Goal: Information Seeking & Learning: Check status

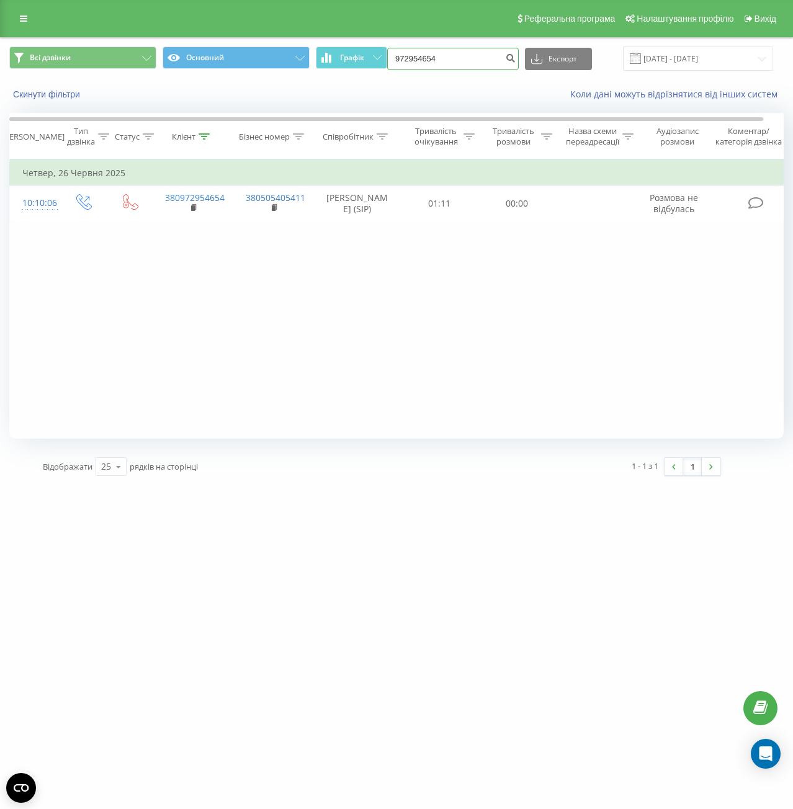
click at [418, 63] on input "972954654" at bounding box center [453, 59] width 132 height 22
paste input "[PHONE_NUMBER]"
drag, startPoint x: 417, startPoint y: 54, endPoint x: 383, endPoint y: 50, distance: 33.8
click at [383, 50] on div "Всі дзвінки Основний Графік [PHONE_NUMBER] Експорт .csv .xls .xlsx [DATE] - [DA…" at bounding box center [396, 59] width 774 height 24
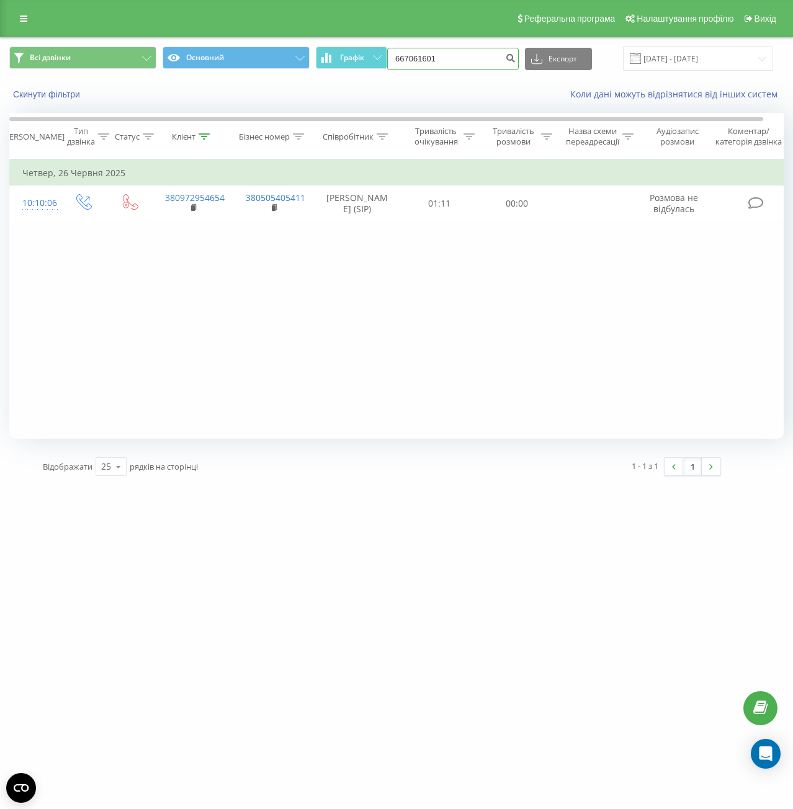
type input "667061601"
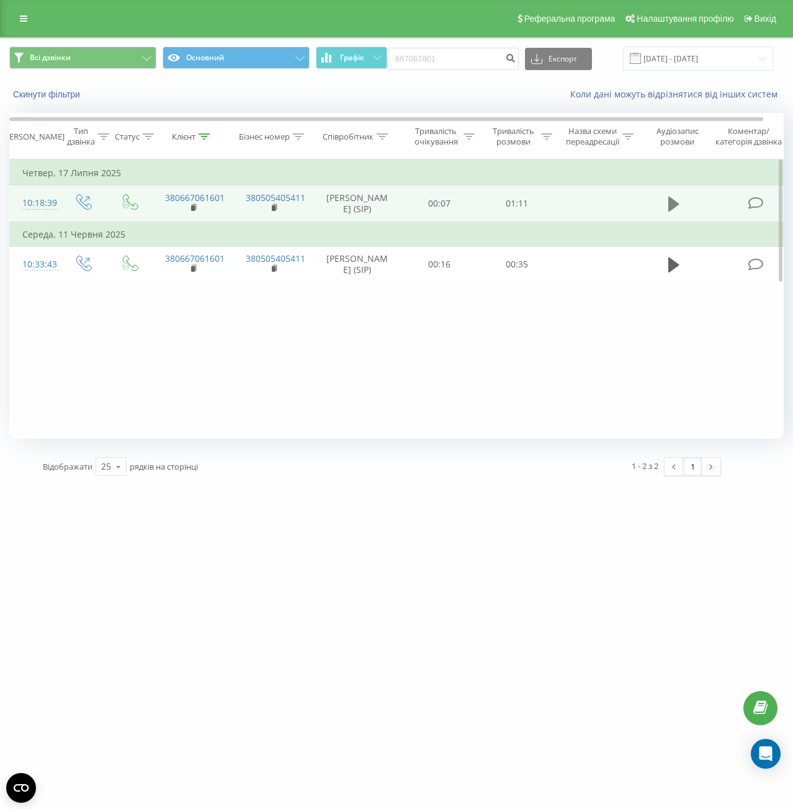
click at [672, 197] on icon at bounding box center [673, 203] width 11 height 17
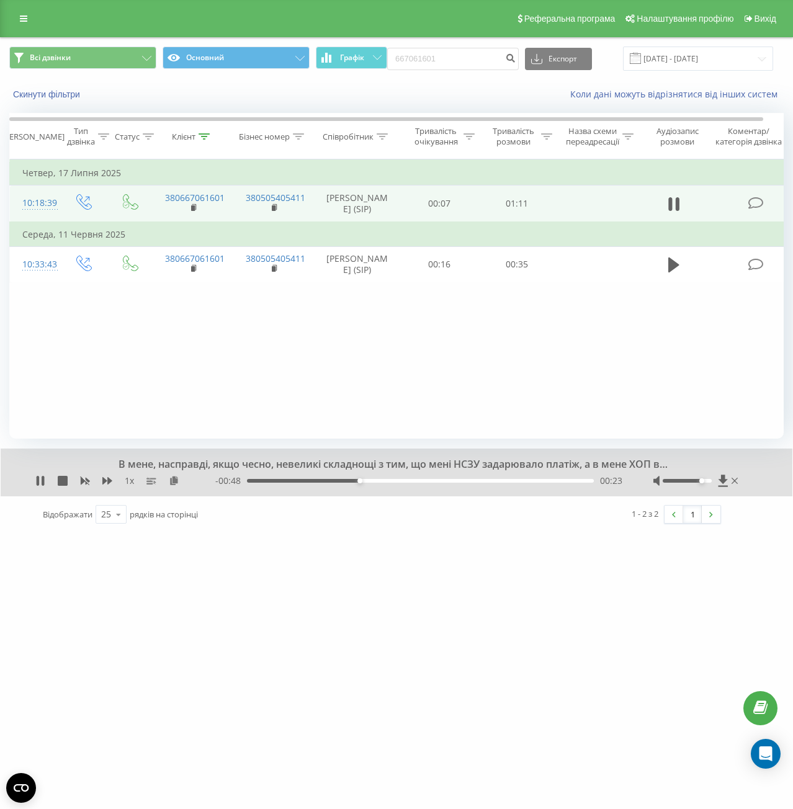
click at [704, 480] on div at bounding box center [687, 481] width 49 height 4
drag, startPoint x: 704, startPoint y: 480, endPoint x: 708, endPoint y: 450, distance: 30.1
click at [713, 480] on div "Accessibility label" at bounding box center [711, 480] width 5 height 5
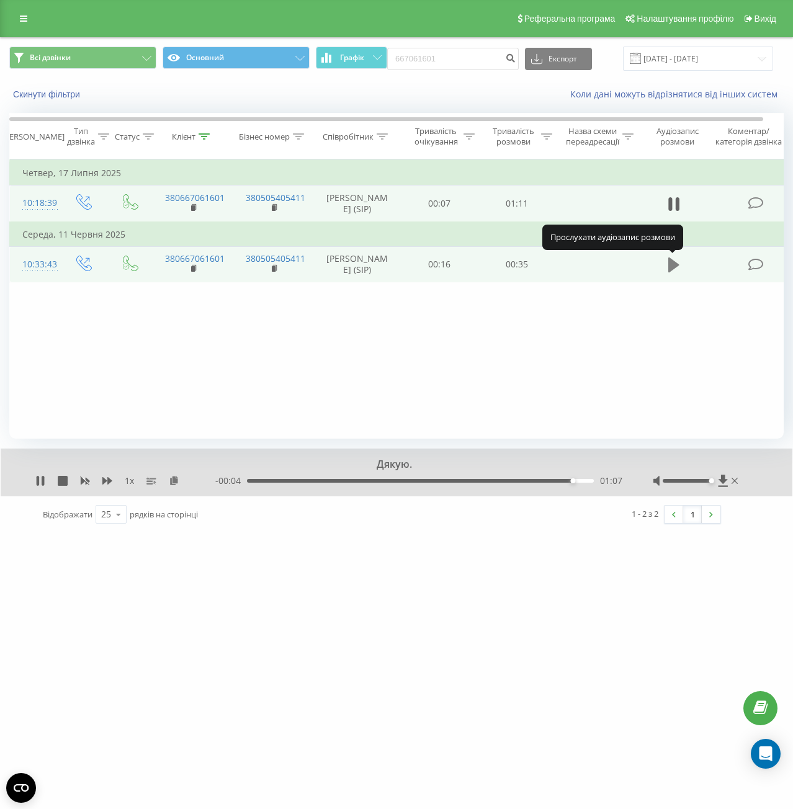
click at [671, 267] on icon at bounding box center [673, 264] width 11 height 15
click at [459, 62] on input "667061601" at bounding box center [453, 59] width 132 height 22
paste input "532512085"
type input "532512085"
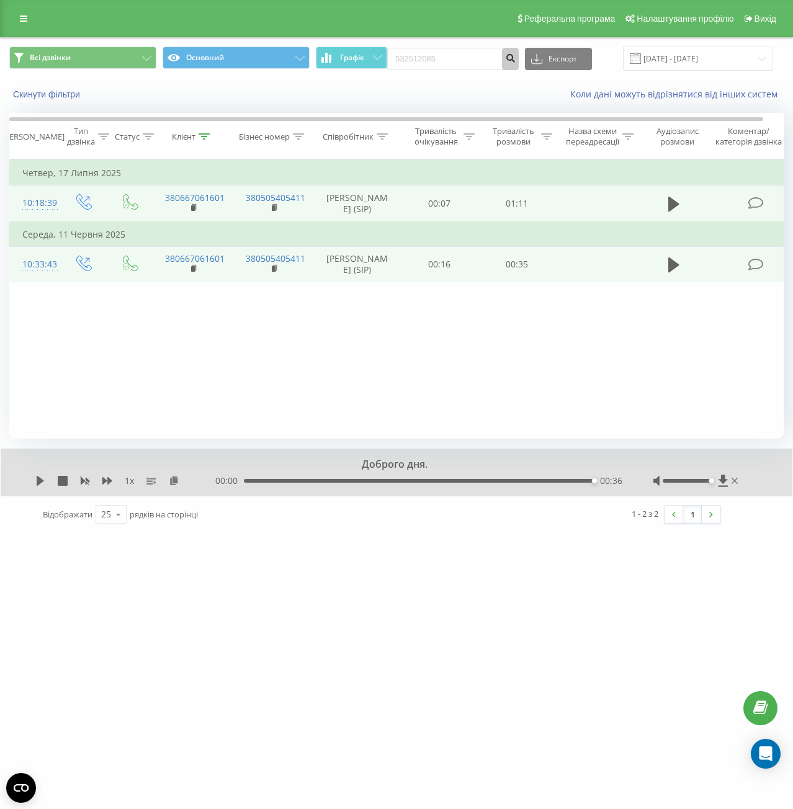
click at [516, 60] on icon "submit" at bounding box center [510, 56] width 11 height 7
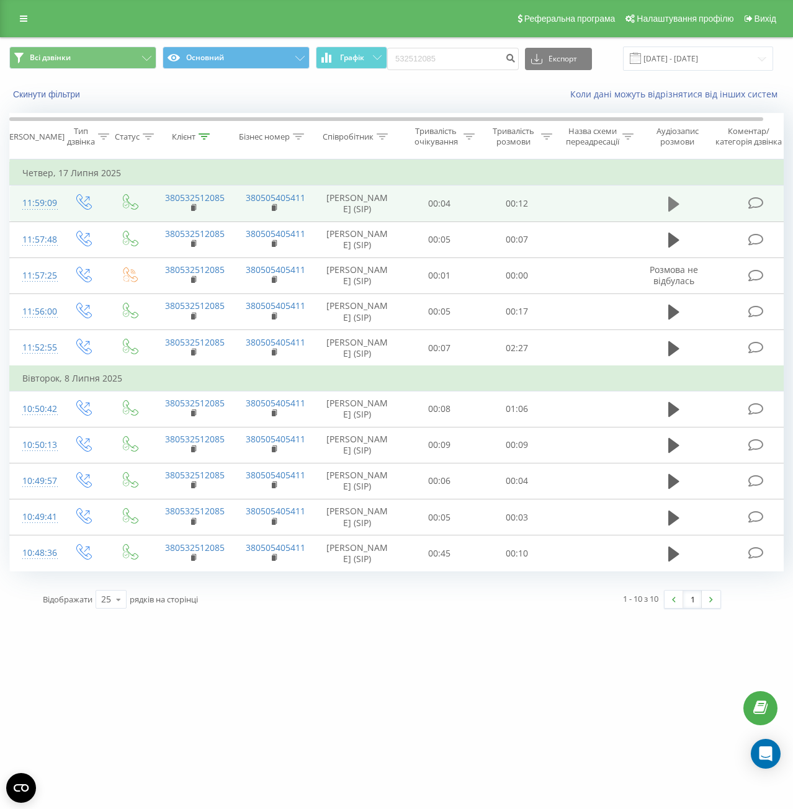
click at [671, 199] on icon at bounding box center [673, 204] width 11 height 15
